Goal: Information Seeking & Learning: Check status

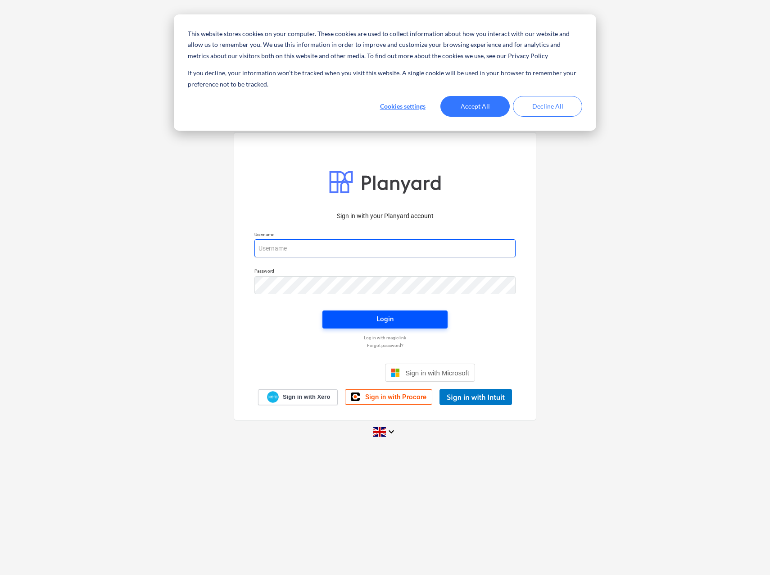
type input "[PERSON_NAME][EMAIL_ADDRESS][PERSON_NAME][DOMAIN_NAME]"
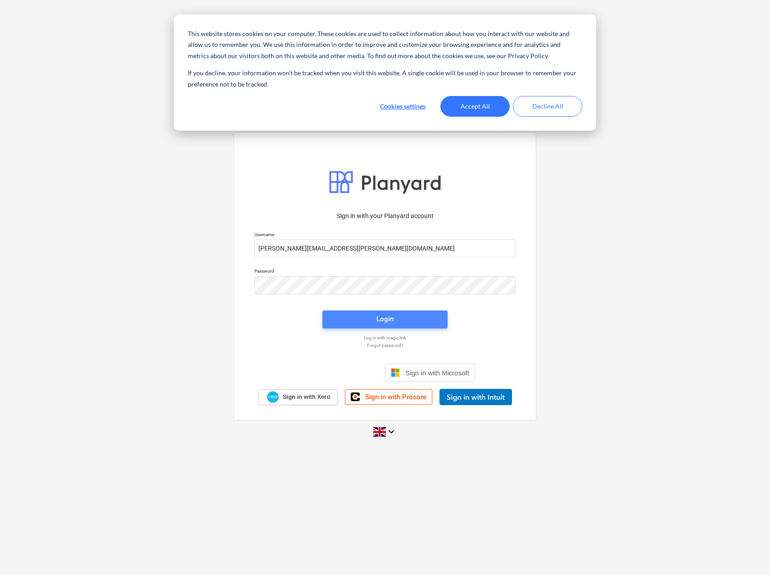
click at [396, 317] on span "Login" at bounding box center [385, 319] width 104 height 12
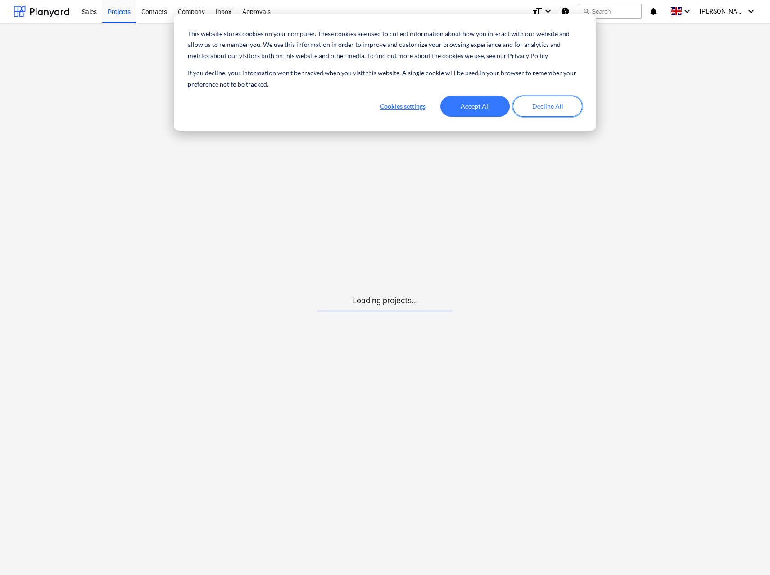
click at [537, 105] on button "Decline All" at bounding box center [547, 106] width 69 height 21
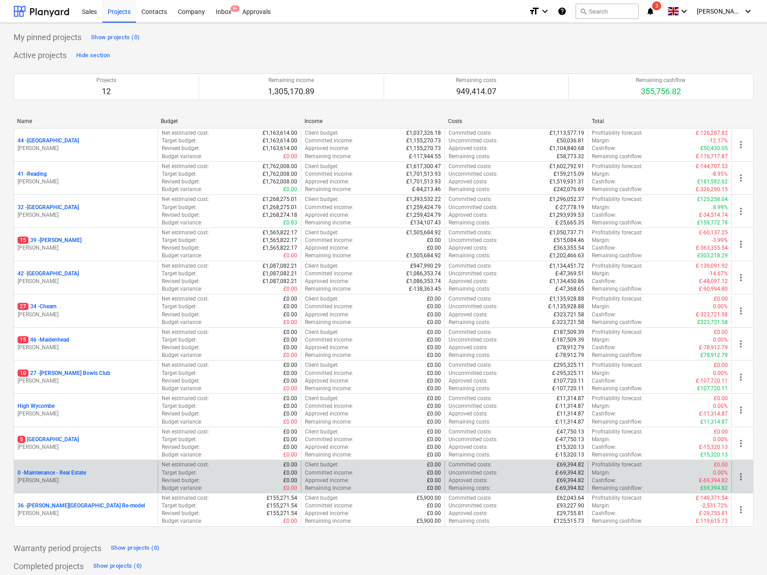
click at [62, 470] on p "0 - Maintenance - Real Estate" at bounding box center [52, 473] width 68 height 8
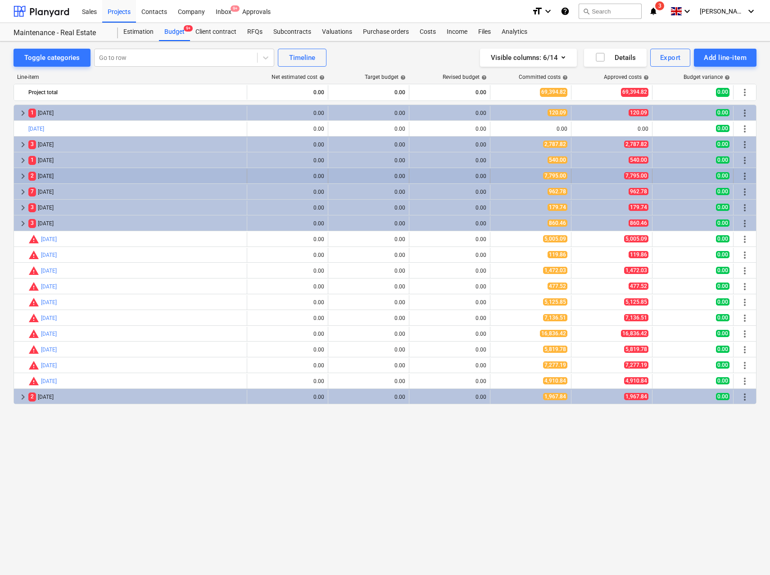
click at [24, 174] on span "keyboard_arrow_right" at bounding box center [23, 176] width 11 height 11
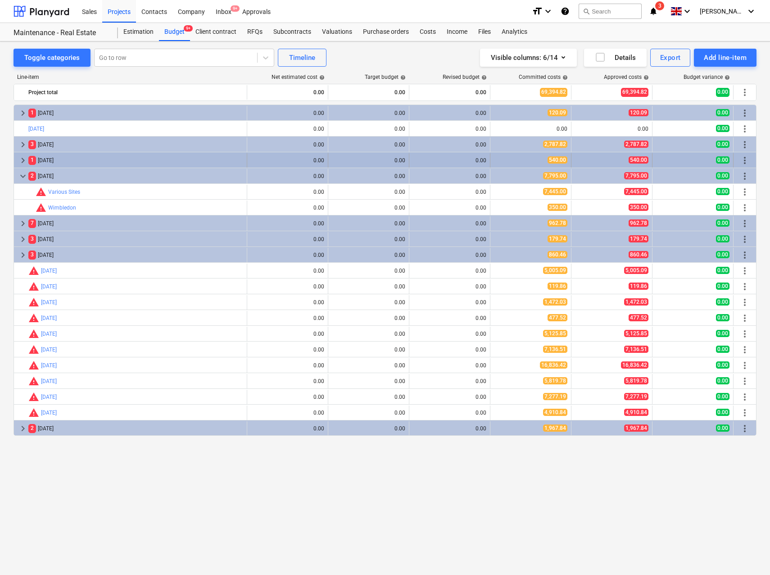
click at [21, 161] on span "keyboard_arrow_right" at bounding box center [23, 160] width 11 height 11
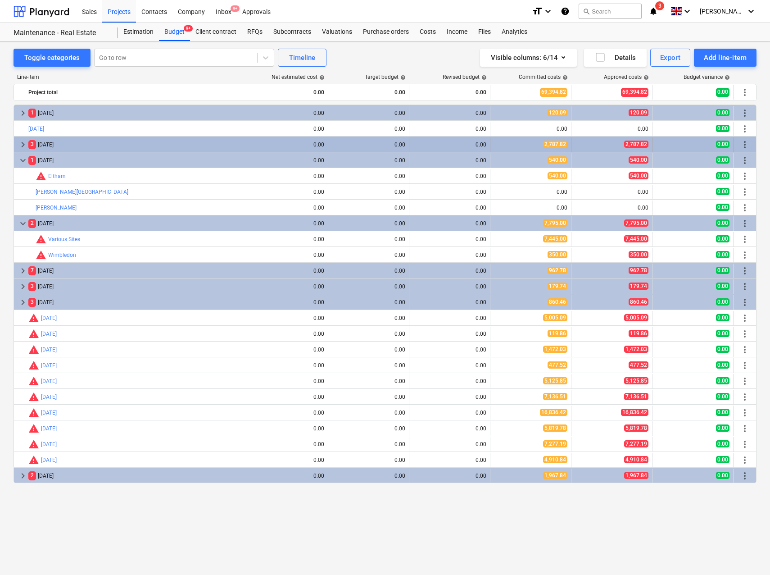
click at [22, 147] on span "keyboard_arrow_right" at bounding box center [23, 144] width 11 height 11
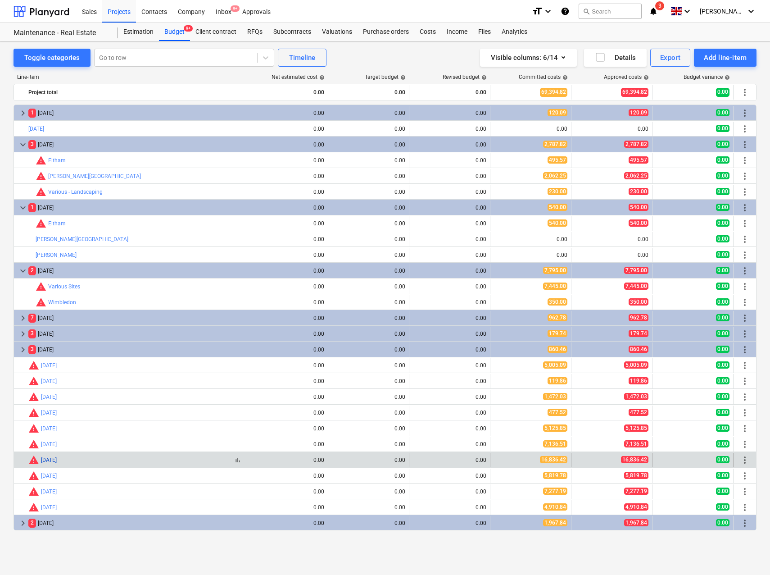
click at [48, 462] on link "[DATE]" at bounding box center [49, 460] width 16 height 6
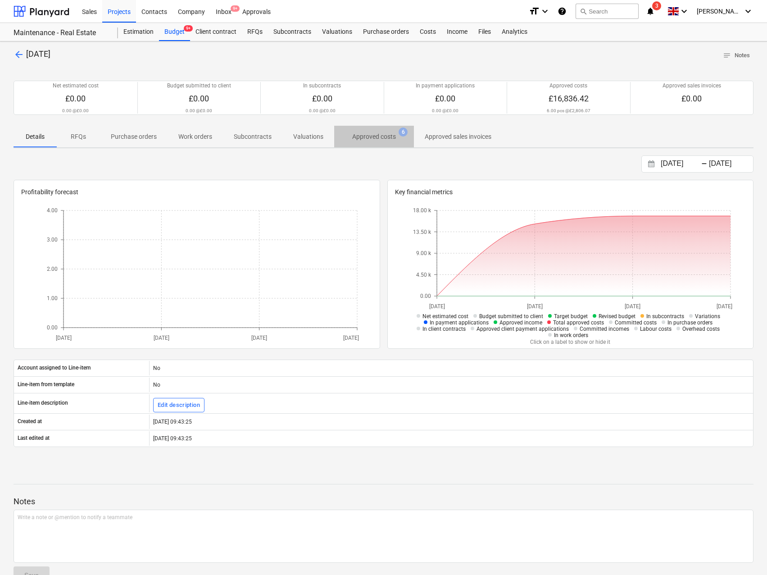
click at [373, 140] on p "Approved costs" at bounding box center [374, 136] width 44 height 9
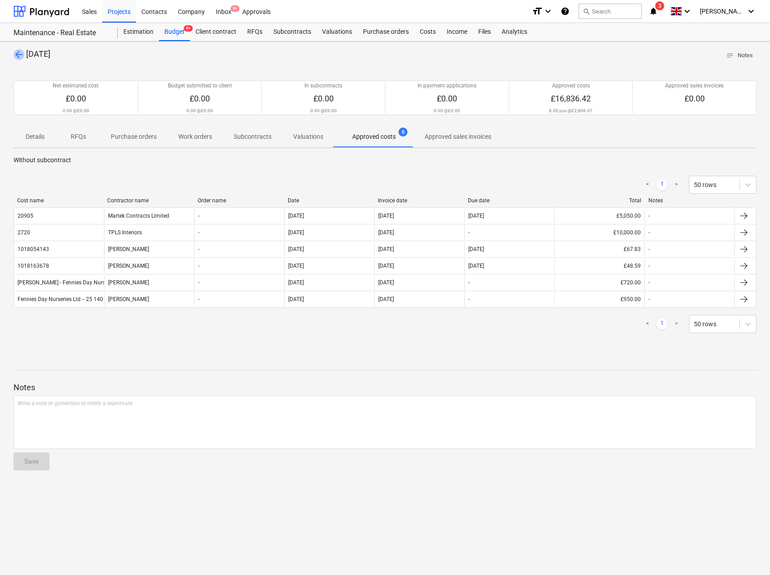
click at [22, 54] on span "arrow_back" at bounding box center [19, 54] width 11 height 11
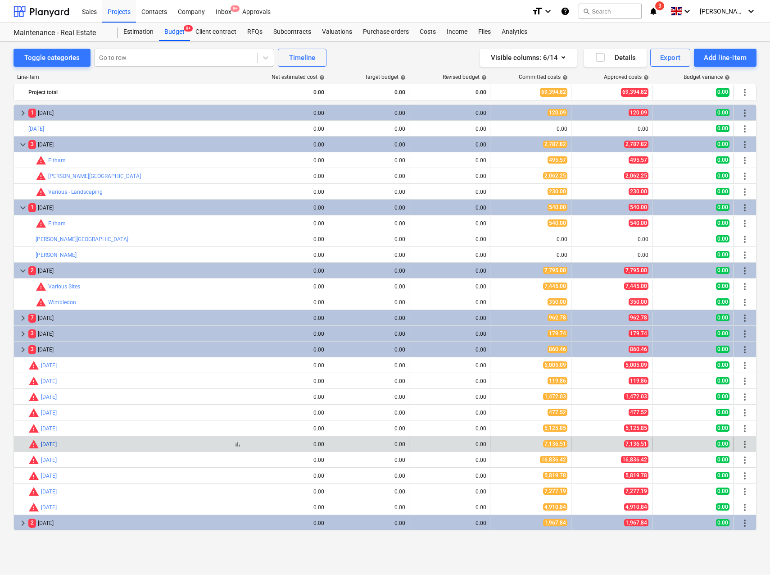
click at [51, 444] on link "[DATE]" at bounding box center [49, 444] width 16 height 6
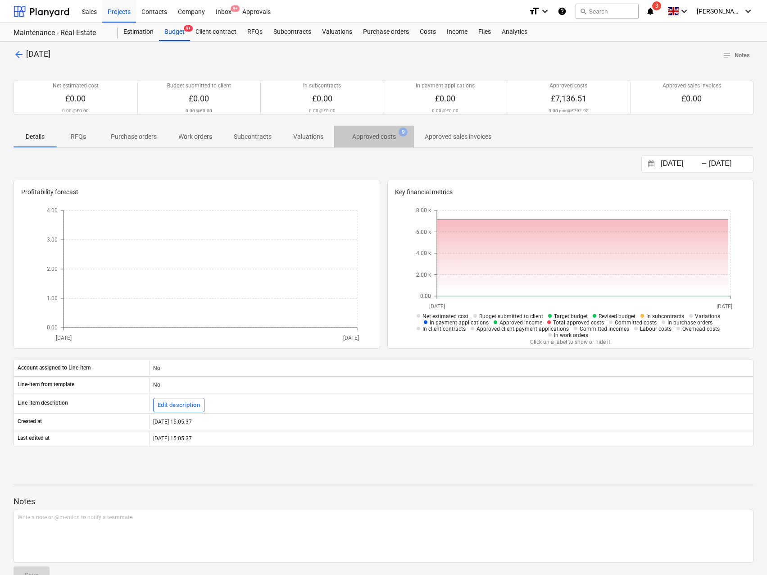
click at [374, 131] on span "Approved costs 9" at bounding box center [374, 136] width 80 height 16
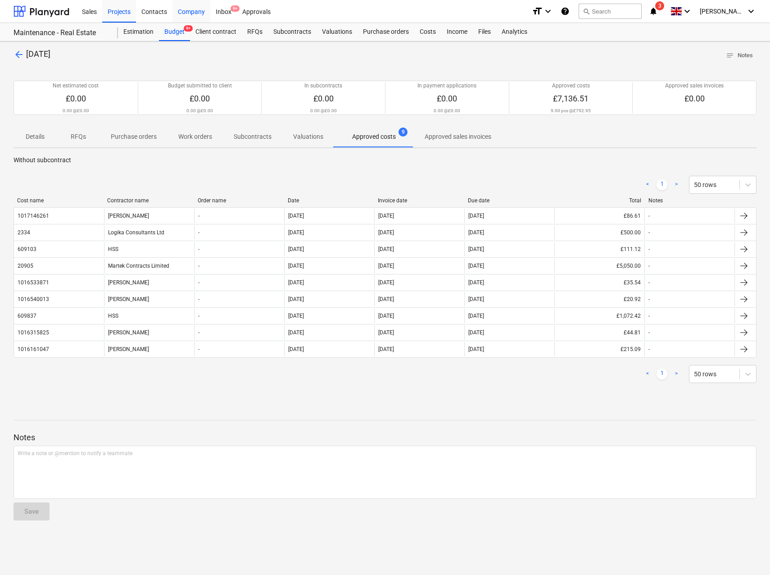
click at [175, 18] on div "Company" at bounding box center [191, 11] width 38 height 23
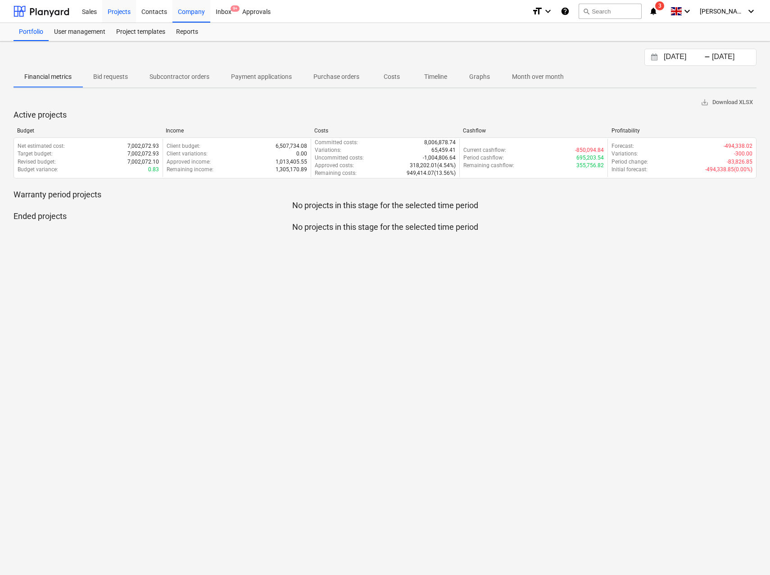
click at [121, 15] on div "Projects" at bounding box center [119, 11] width 34 height 23
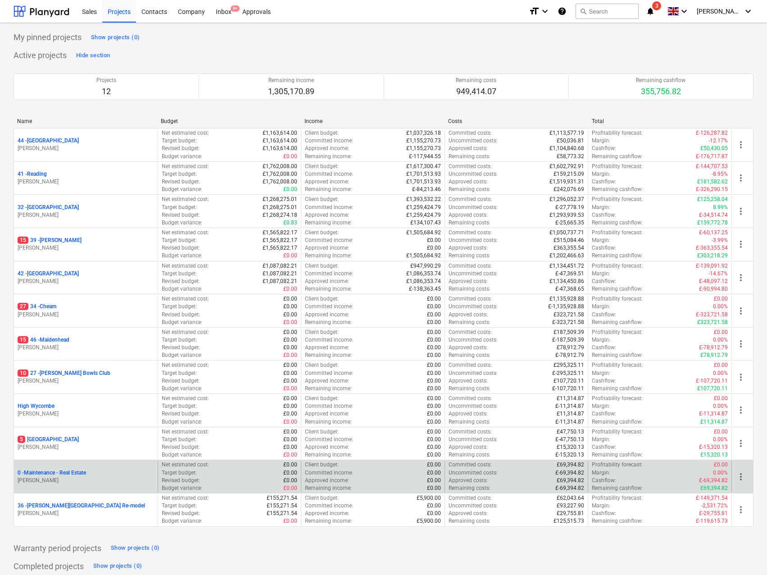
click at [62, 473] on p "0 - Maintenance - Real Estate" at bounding box center [52, 473] width 68 height 8
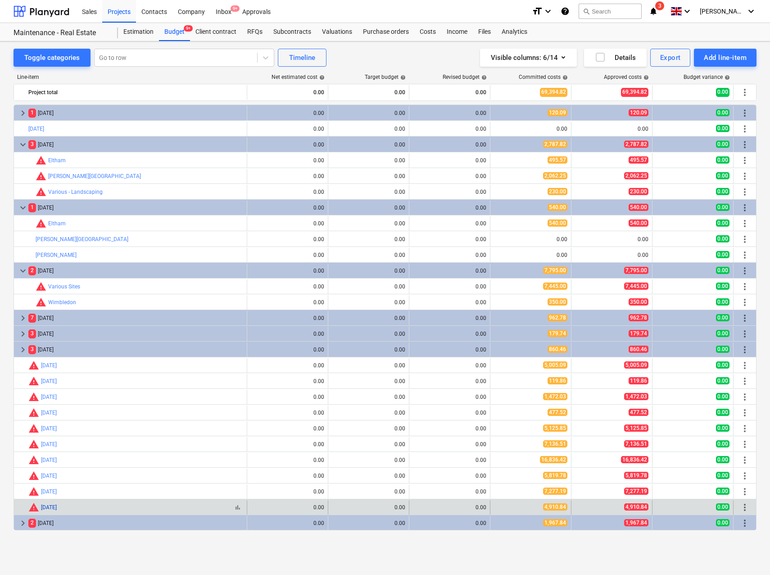
click at [47, 504] on link "[DATE]" at bounding box center [49, 507] width 16 height 6
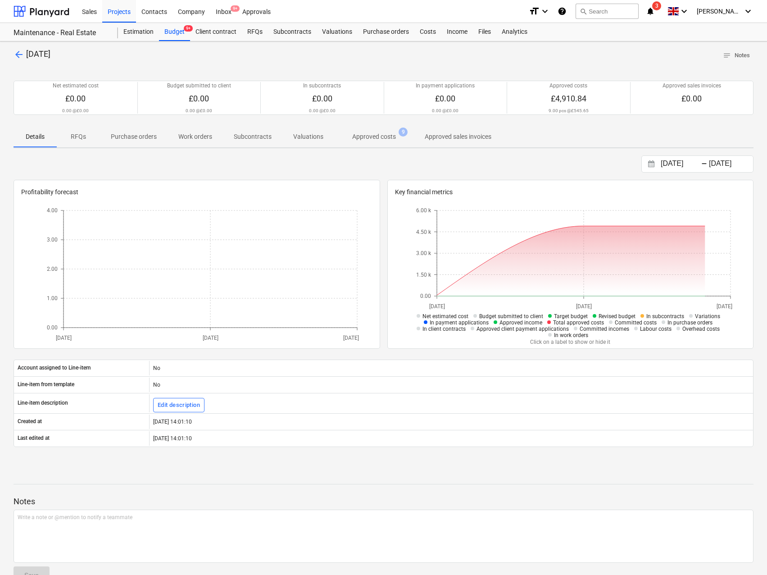
click at [361, 136] on p "Approved costs" at bounding box center [374, 136] width 44 height 9
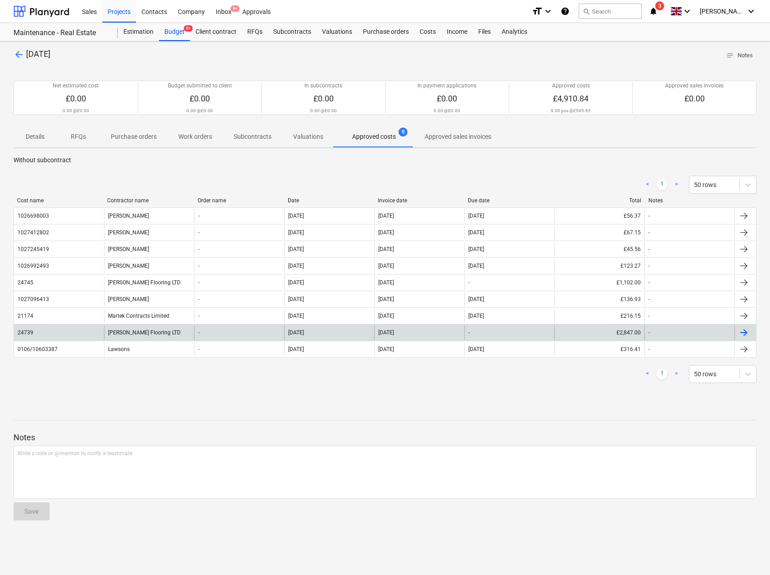
click at [143, 330] on div "[PERSON_NAME] Flooring LTD" at bounding box center [149, 332] width 90 height 14
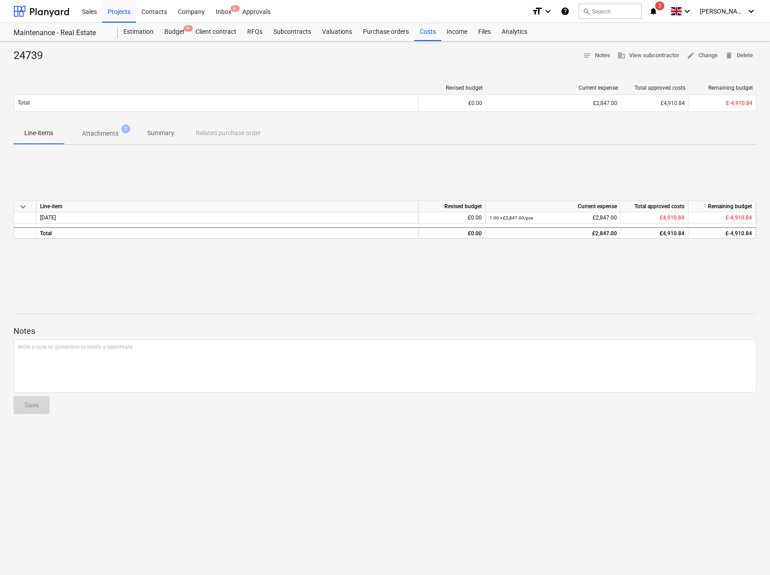
click at [111, 132] on p "Attachments" at bounding box center [100, 133] width 36 height 9
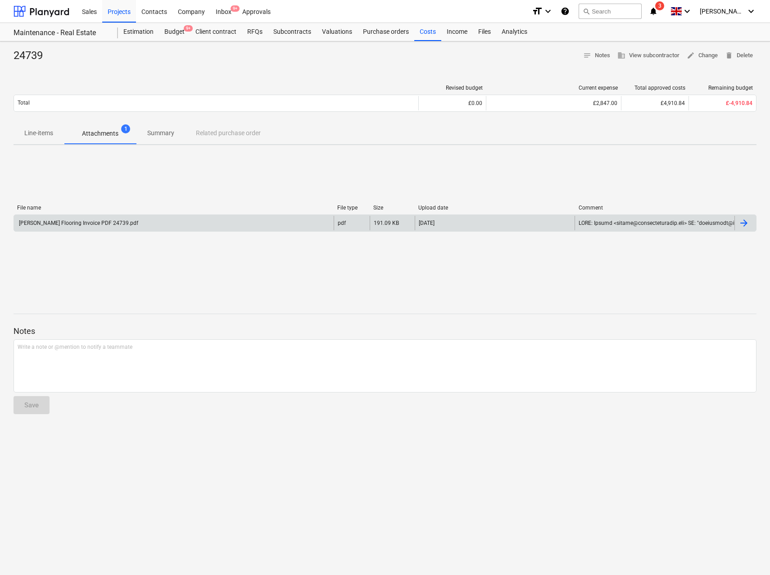
click at [91, 221] on div "[PERSON_NAME] Flooring Invoice PDF 24739.pdf" at bounding box center [78, 223] width 121 height 6
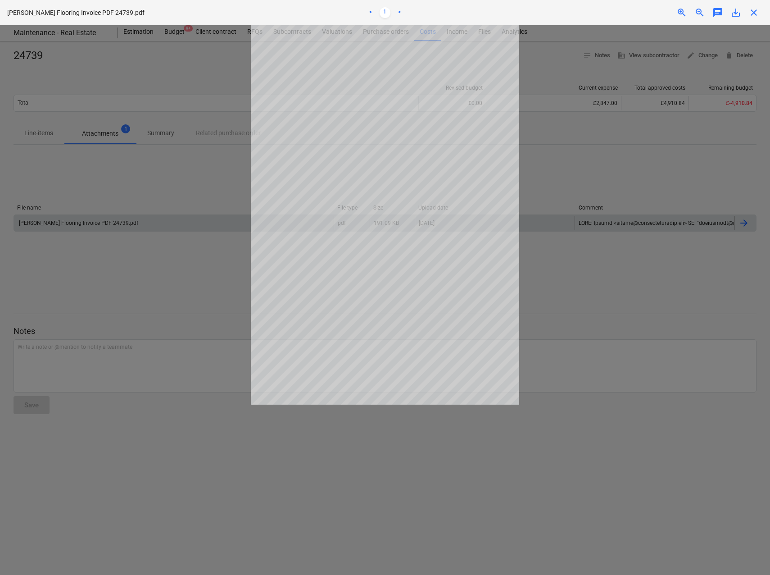
click at [221, 296] on div at bounding box center [385, 299] width 770 height 549
click at [144, 226] on div at bounding box center [385, 299] width 770 height 549
click at [756, 11] on span "close" at bounding box center [754, 12] width 11 height 11
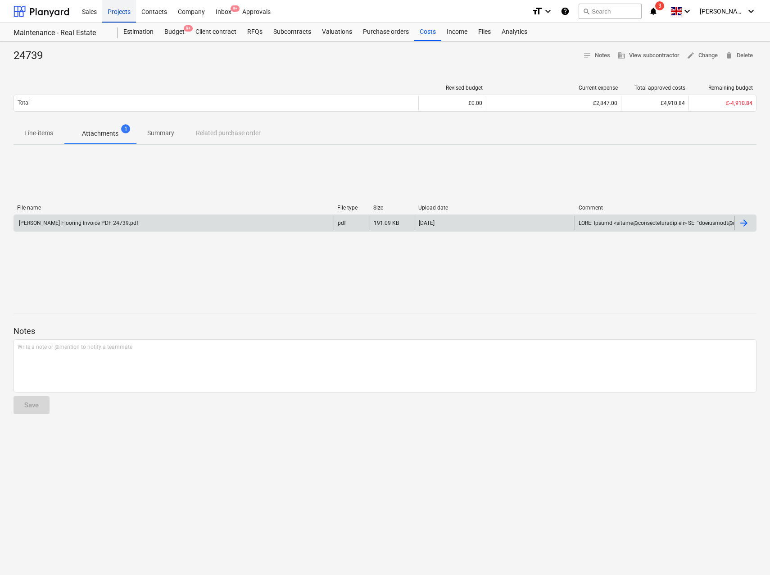
click at [113, 14] on div "Projects" at bounding box center [119, 11] width 34 height 23
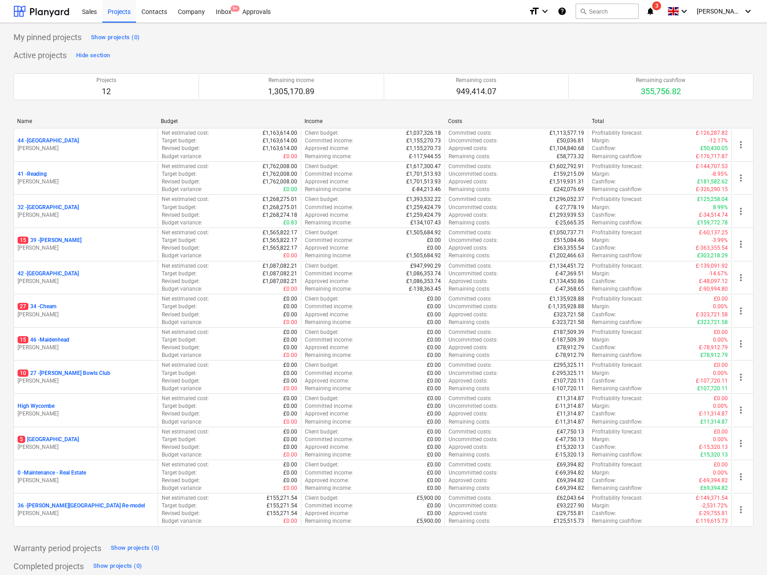
click at [44, 305] on p "27 34 - Cheam" at bounding box center [37, 307] width 39 height 8
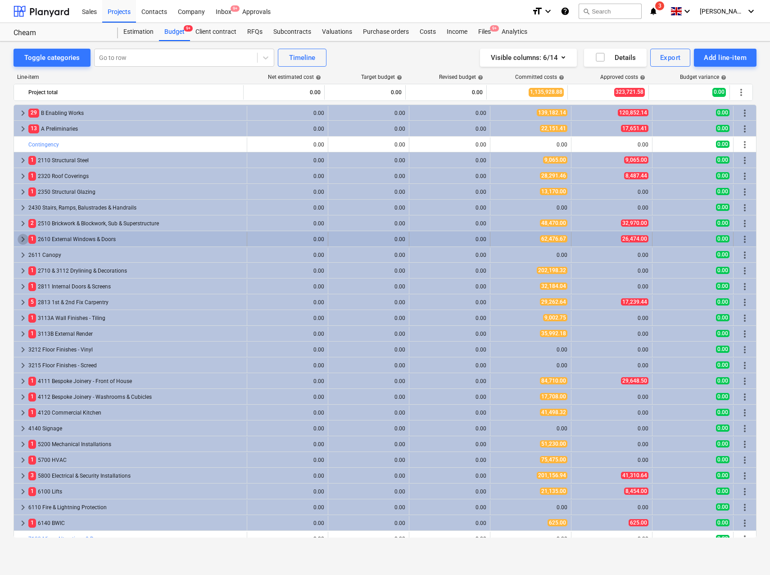
click at [25, 239] on span "keyboard_arrow_right" at bounding box center [23, 239] width 11 height 11
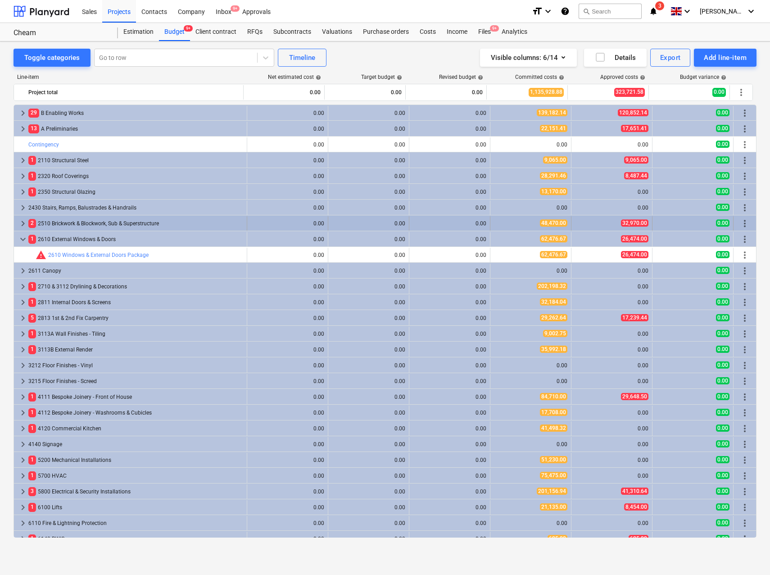
click at [23, 220] on span "keyboard_arrow_right" at bounding box center [23, 223] width 11 height 11
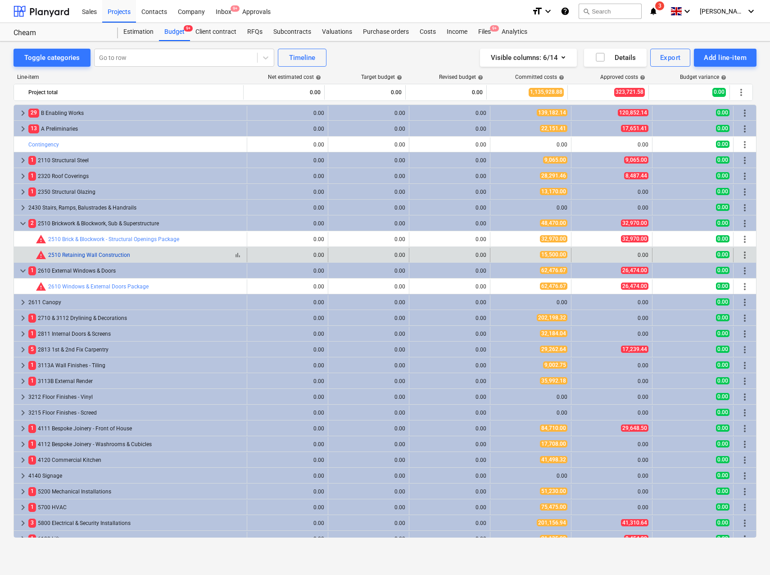
click at [79, 254] on link "2510 Retaining Wall Construction" at bounding box center [89, 255] width 82 height 6
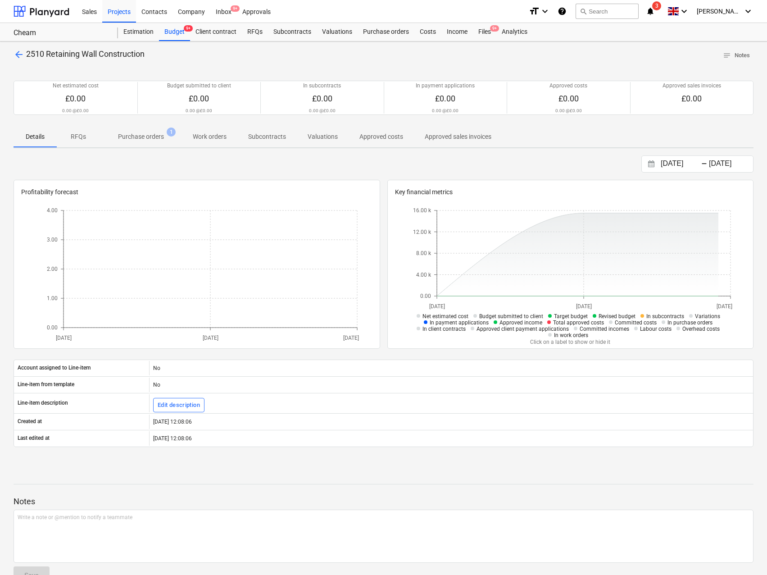
click at [154, 138] on p "Purchase orders" at bounding box center [141, 136] width 46 height 9
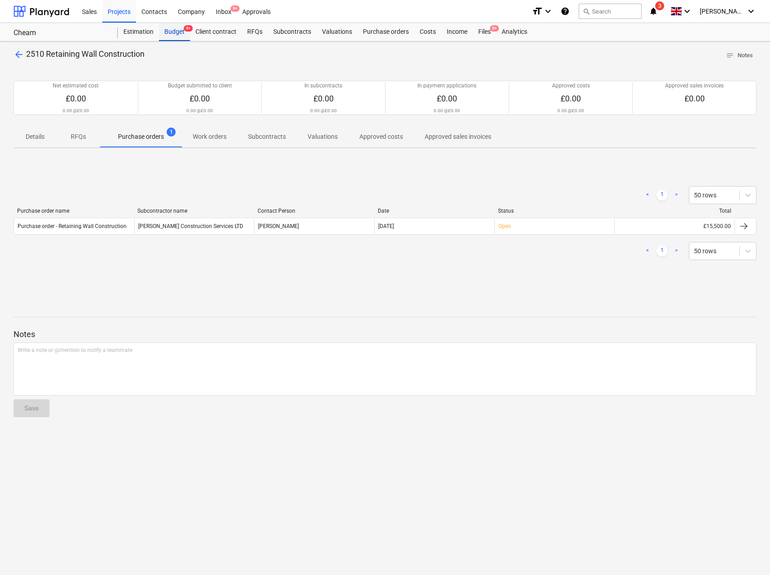
click at [176, 32] on div "Budget 9+" at bounding box center [174, 32] width 31 height 18
